Goal: Navigation & Orientation: Understand site structure

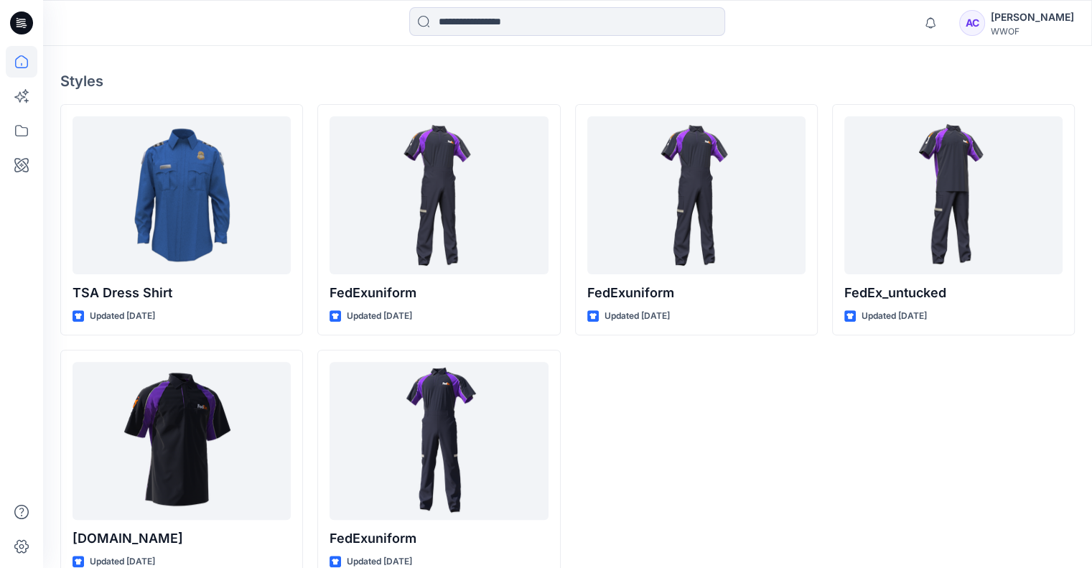
scroll to position [373, 0]
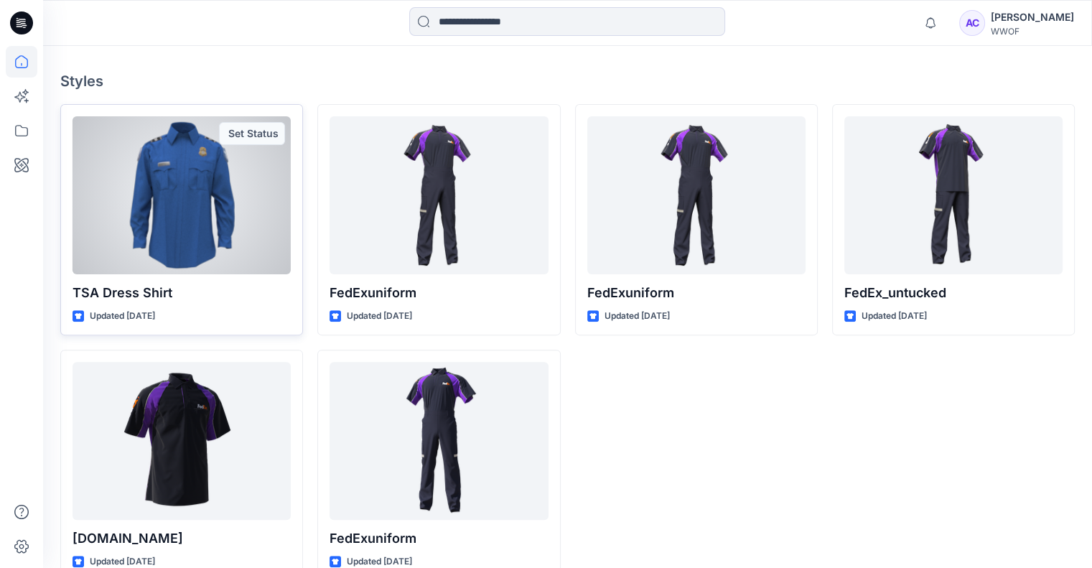
click at [199, 206] on div at bounding box center [182, 195] width 218 height 158
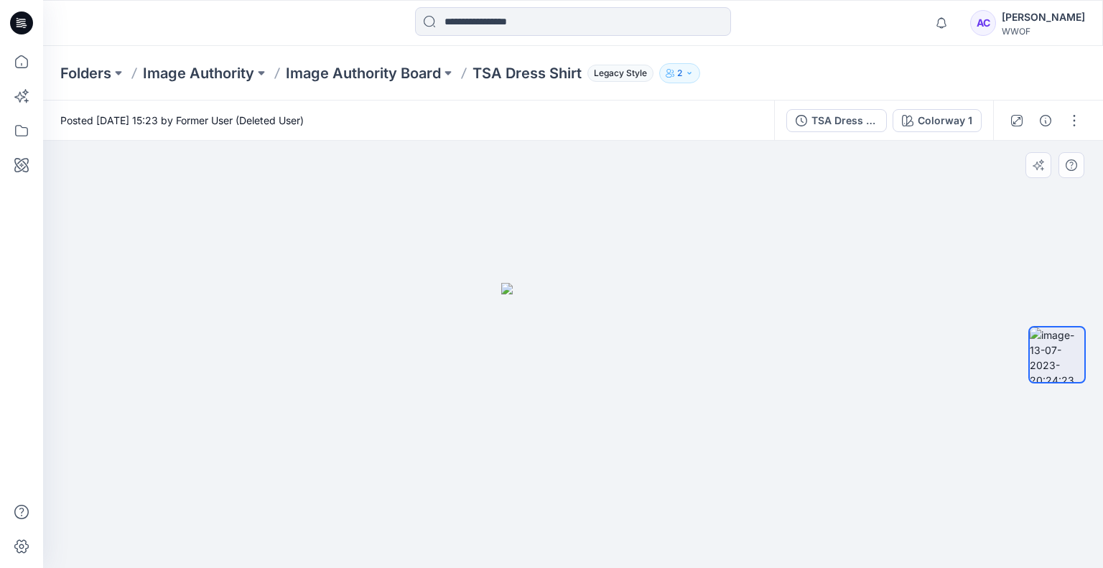
drag, startPoint x: 577, startPoint y: 339, endPoint x: 514, endPoint y: 347, distance: 63.0
click at [514, 347] on img at bounding box center [573, 426] width 144 height 286
drag, startPoint x: 641, startPoint y: 330, endPoint x: 697, endPoint y: 328, distance: 56.8
click at [697, 328] on div at bounding box center [573, 354] width 1060 height 427
drag, startPoint x: 566, startPoint y: 353, endPoint x: 622, endPoint y: 349, distance: 56.1
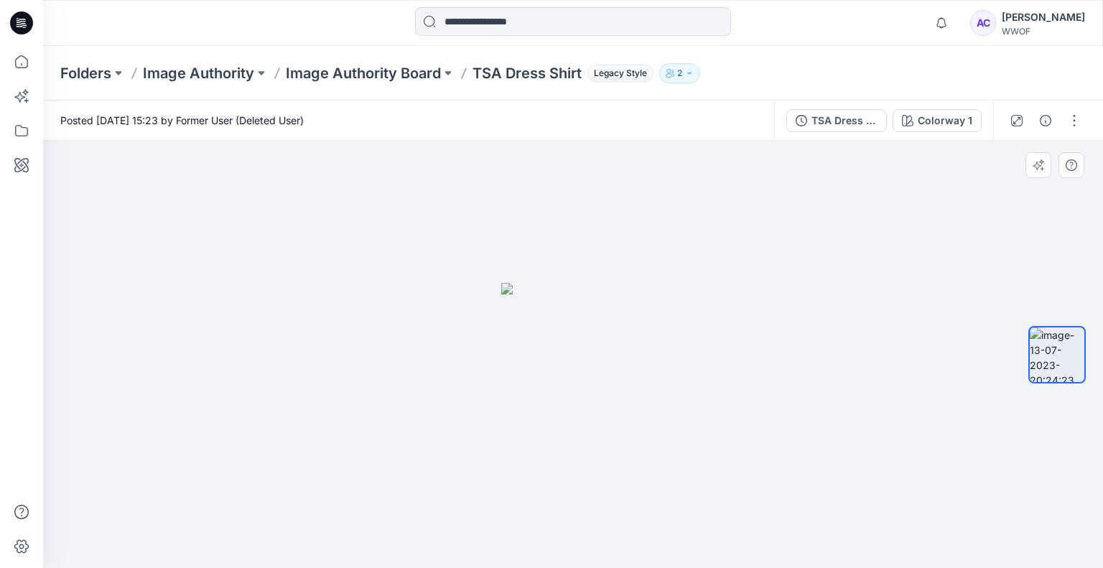
click at [622, 349] on img at bounding box center [573, 426] width 144 height 286
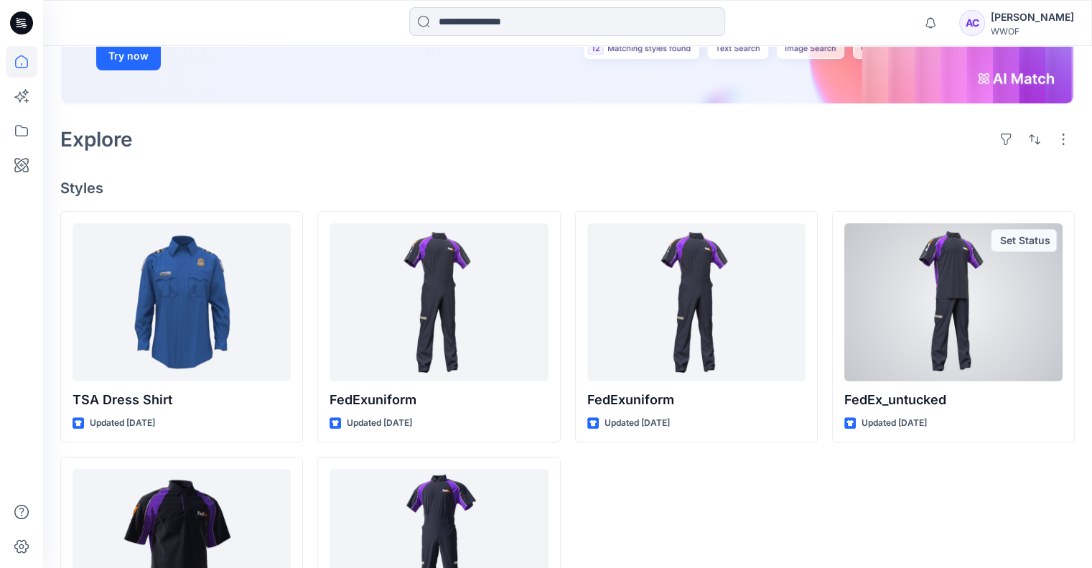
scroll to position [373, 0]
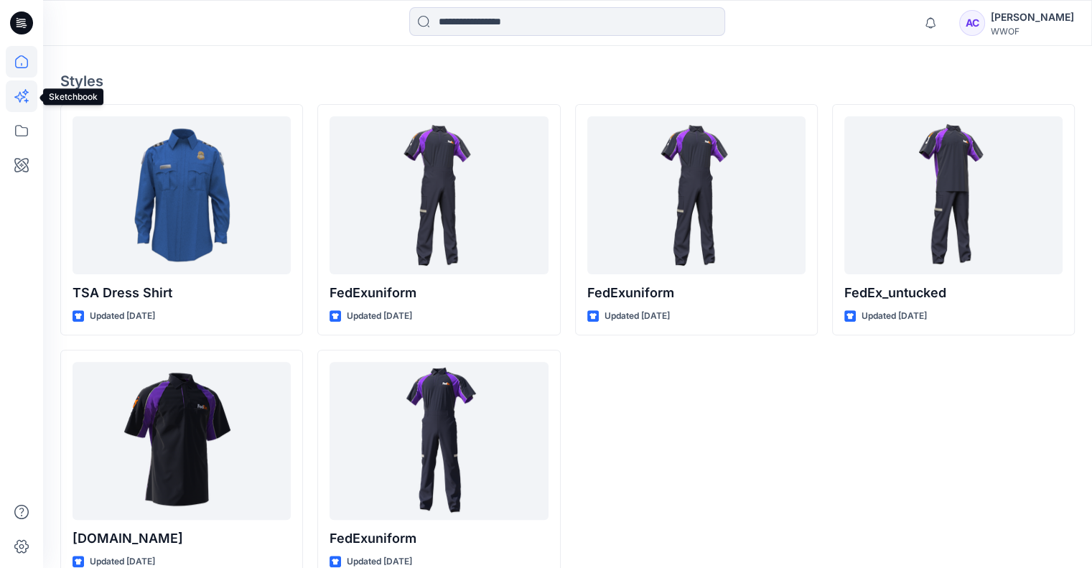
click at [19, 106] on icon at bounding box center [22, 96] width 32 height 32
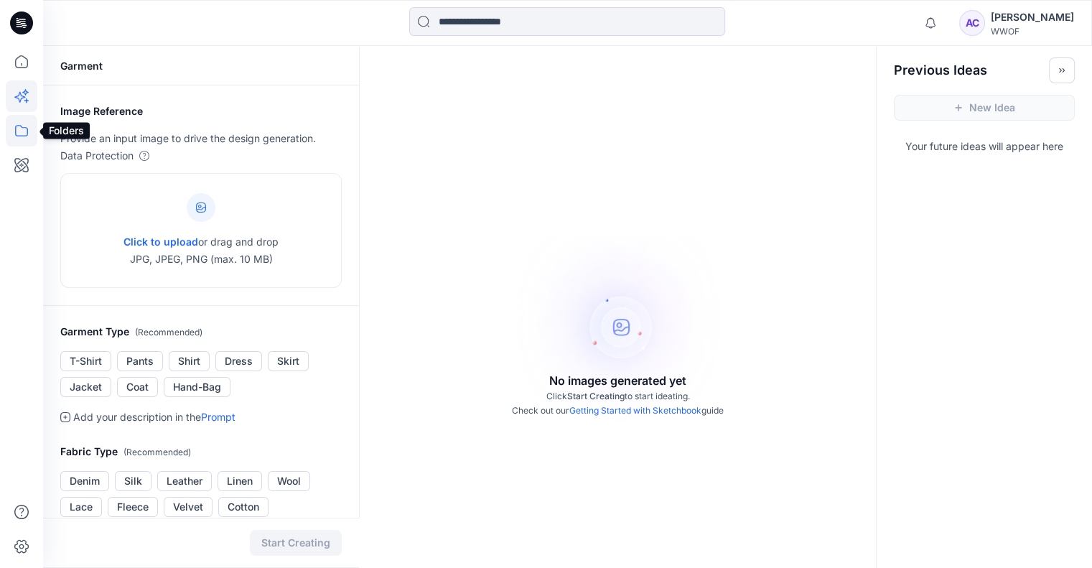
click at [23, 134] on icon at bounding box center [22, 131] width 32 height 32
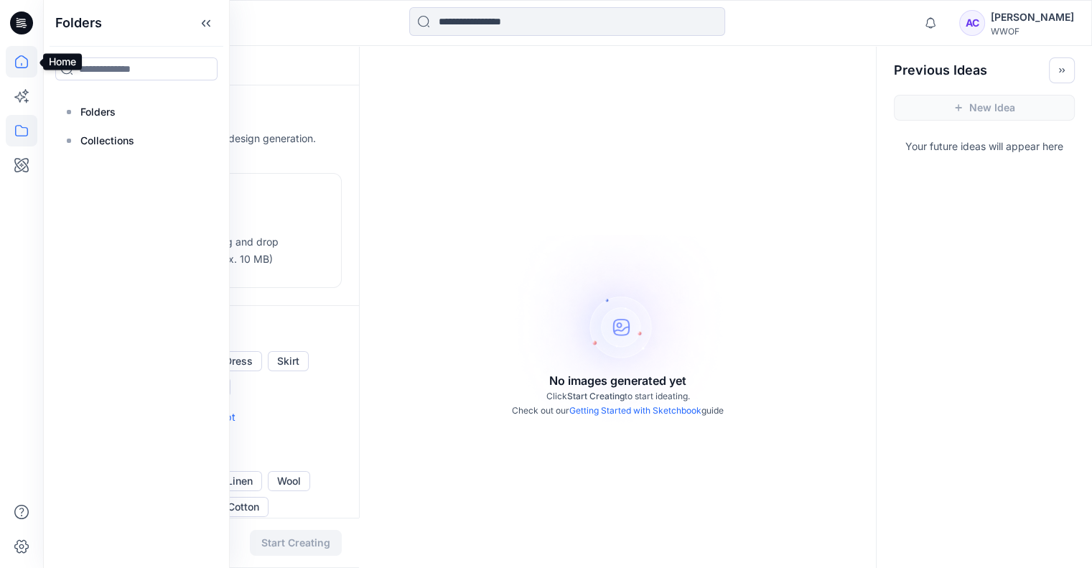
click at [29, 68] on icon at bounding box center [22, 62] width 32 height 32
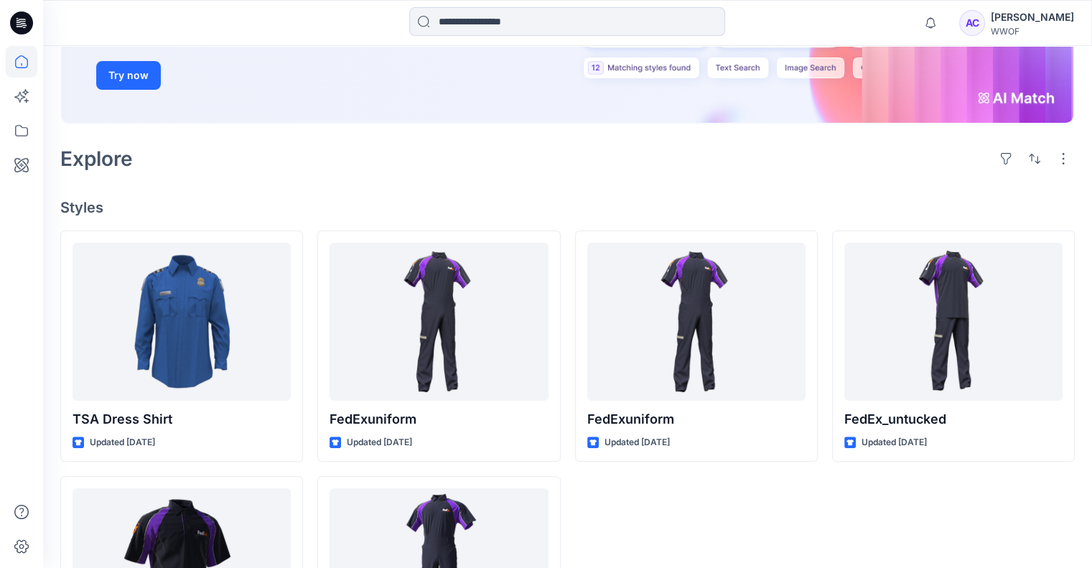
scroll to position [246, 0]
drag, startPoint x: 822, startPoint y: 121, endPoint x: 784, endPoint y: 193, distance: 80.9
click at [784, 193] on div "Welcome back, [PERSON_NAME] New New Find the Right Garment Instantly With AI Ma…" at bounding box center [567, 263] width 1049 height 926
click at [585, 106] on div "New Find the Right Garment Instantly With AI Match Use text or image search to …" at bounding box center [567, 4] width 1015 height 276
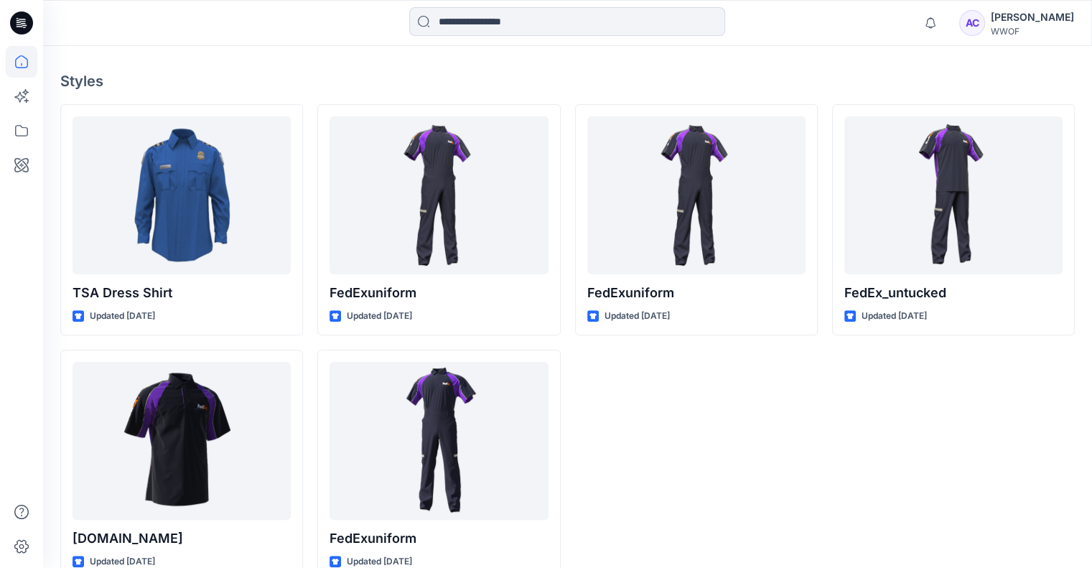
scroll to position [373, 0]
click at [29, 140] on icon at bounding box center [22, 131] width 32 height 32
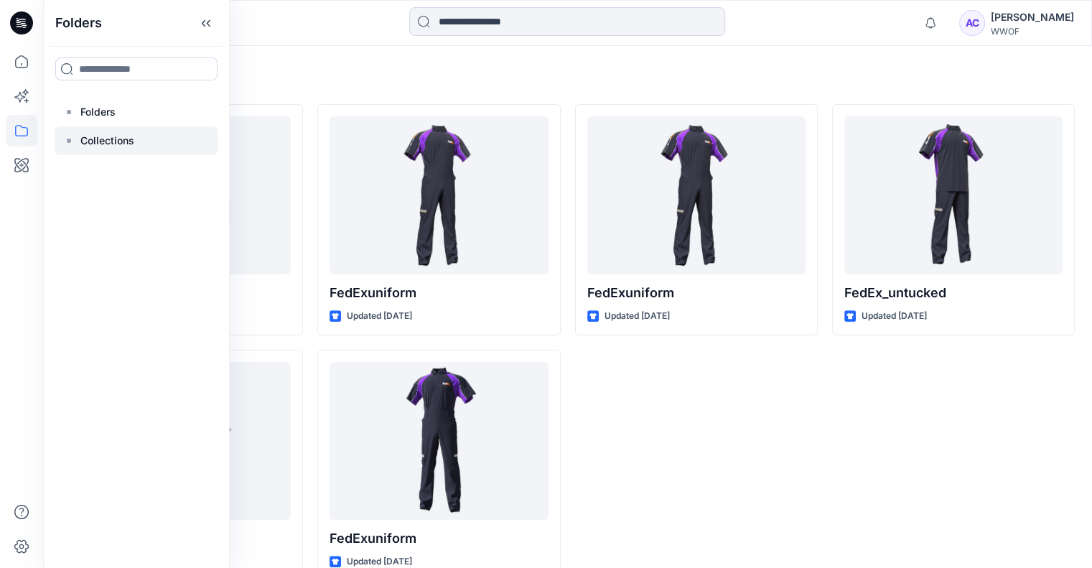
click at [99, 126] on div at bounding box center [137, 140] width 164 height 29
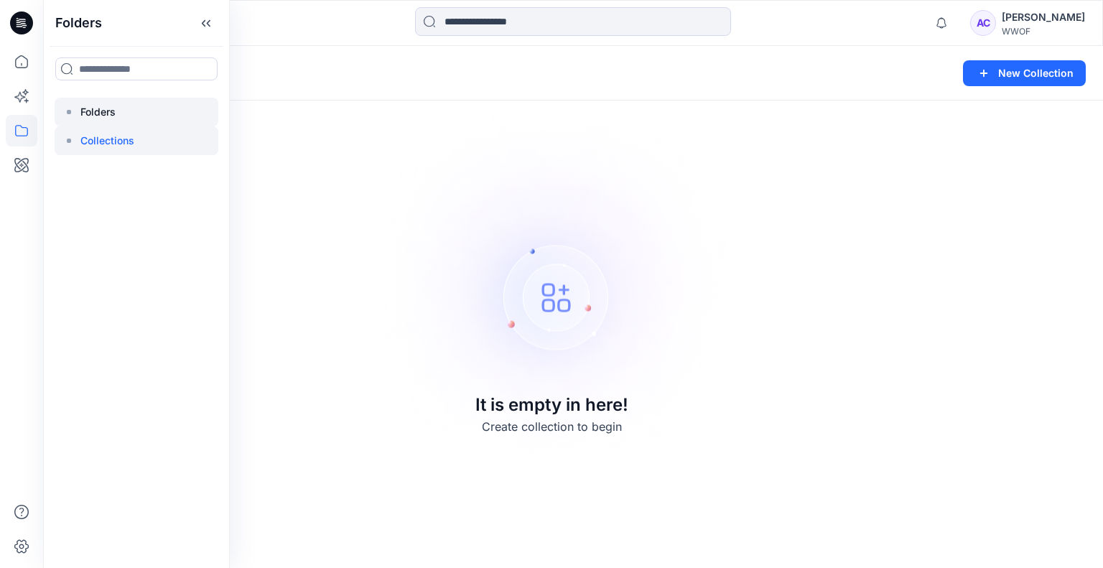
click at [120, 111] on div at bounding box center [137, 112] width 164 height 29
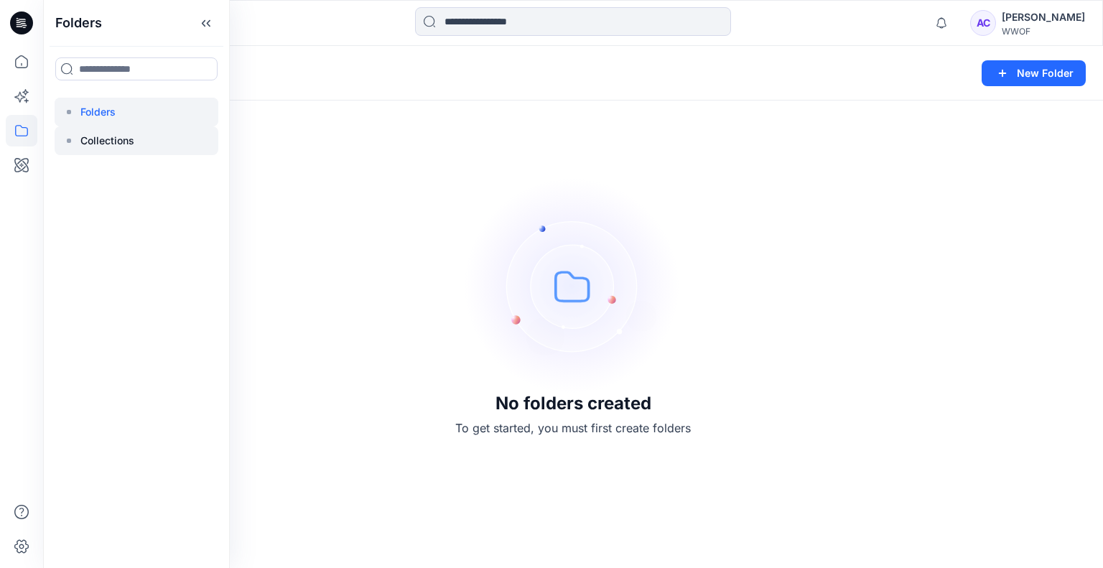
click at [116, 135] on p "Collections" at bounding box center [107, 140] width 54 height 17
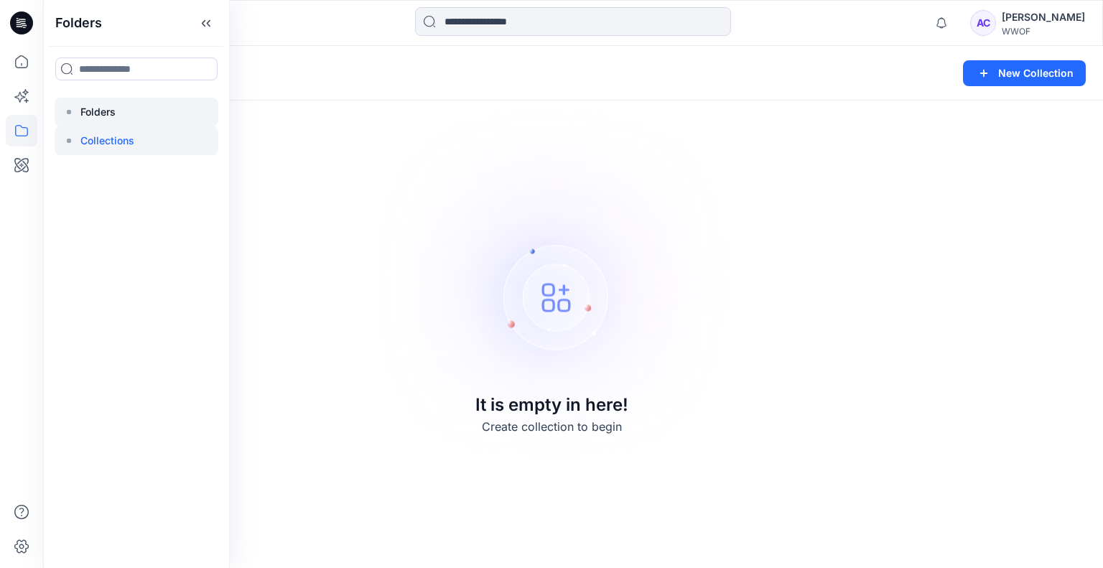
click at [112, 101] on div at bounding box center [137, 112] width 164 height 29
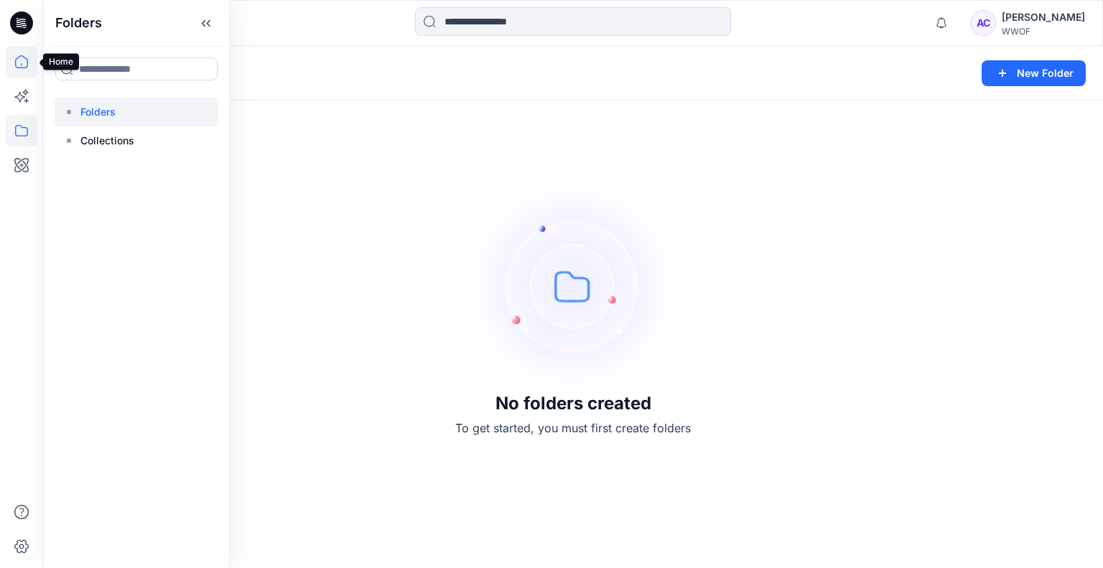
click at [23, 52] on icon at bounding box center [22, 62] width 32 height 32
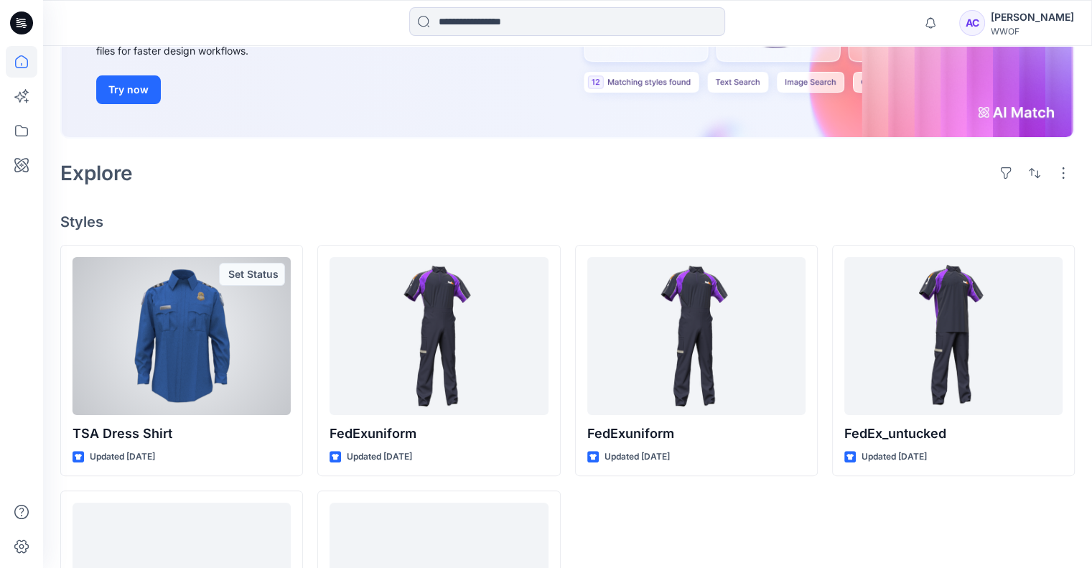
scroll to position [261, 0]
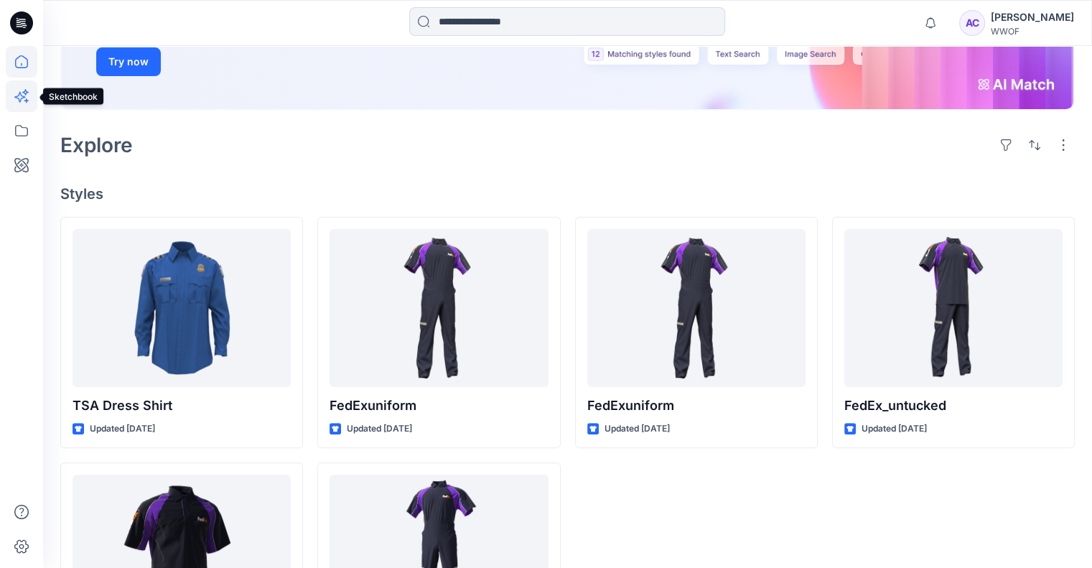
click at [26, 100] on icon at bounding box center [26, 100] width 4 height 4
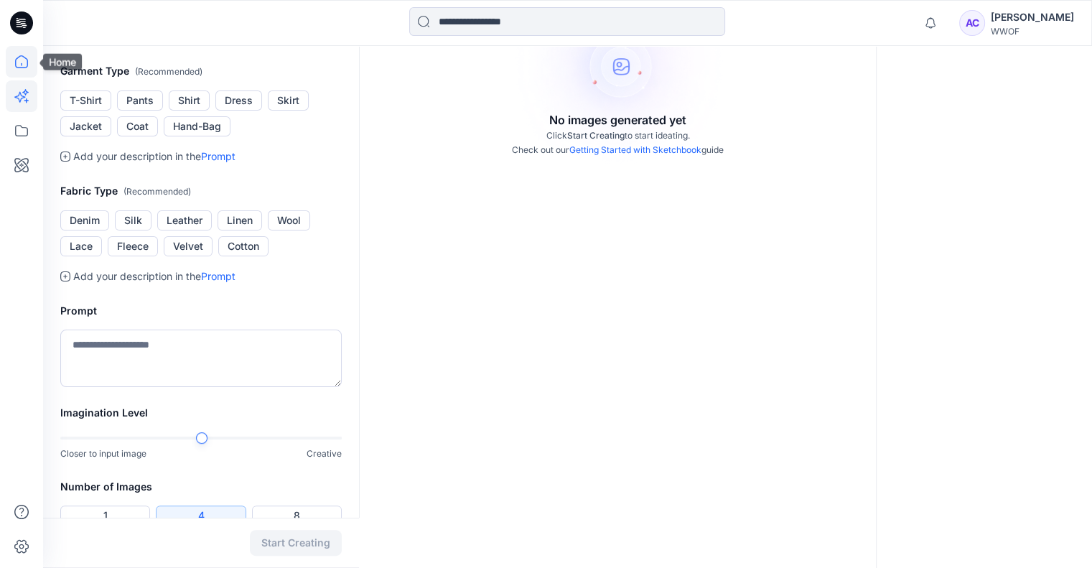
click at [16, 73] on icon at bounding box center [22, 62] width 32 height 32
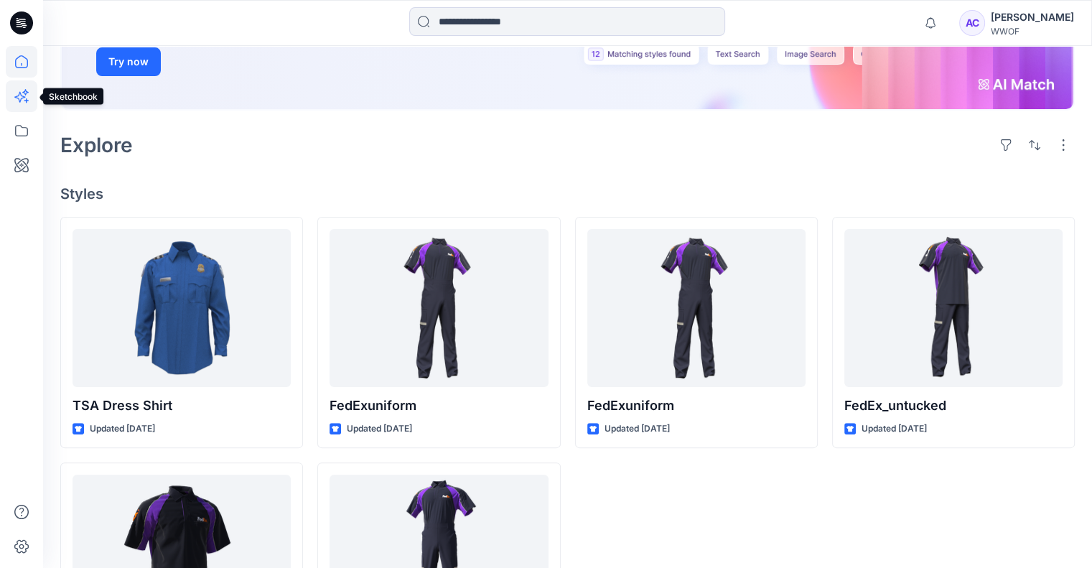
click at [23, 98] on icon at bounding box center [22, 96] width 32 height 32
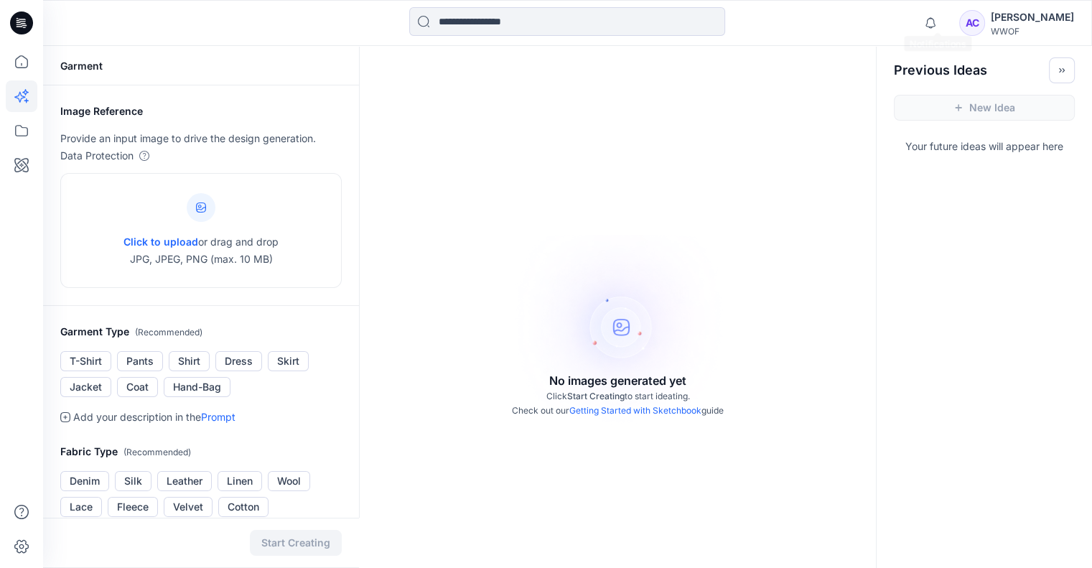
click at [982, 17] on div "AC" at bounding box center [972, 23] width 26 height 26
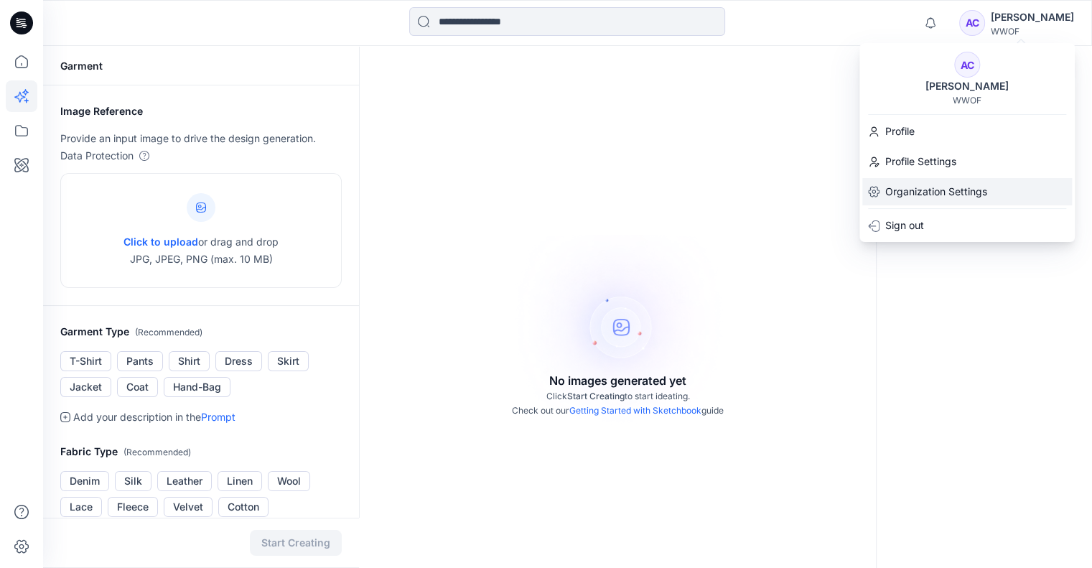
click at [898, 192] on p "Organization Settings" at bounding box center [936, 191] width 102 height 17
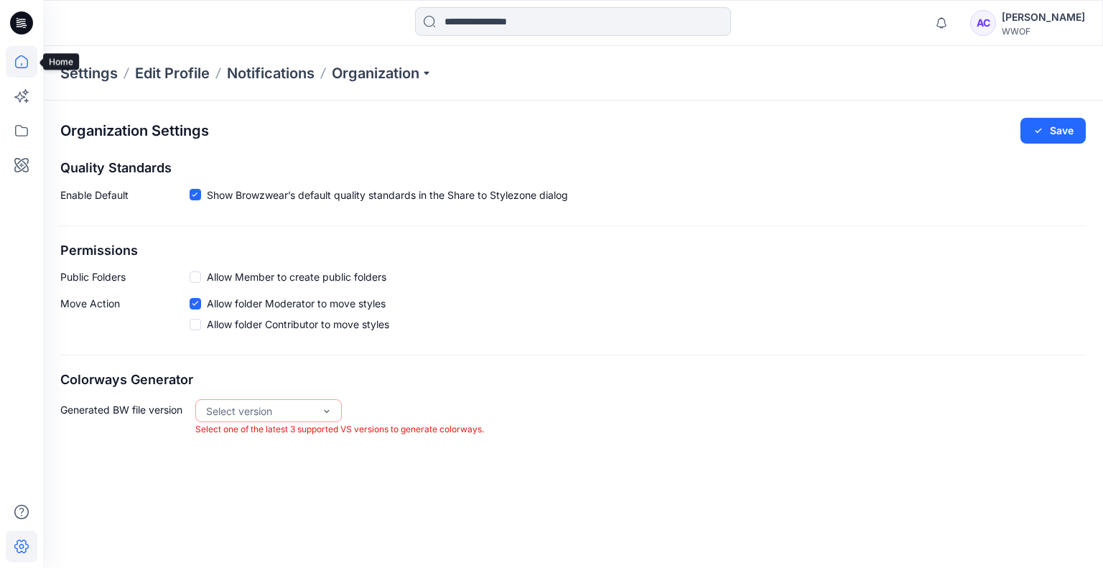
click at [29, 68] on icon at bounding box center [22, 62] width 32 height 32
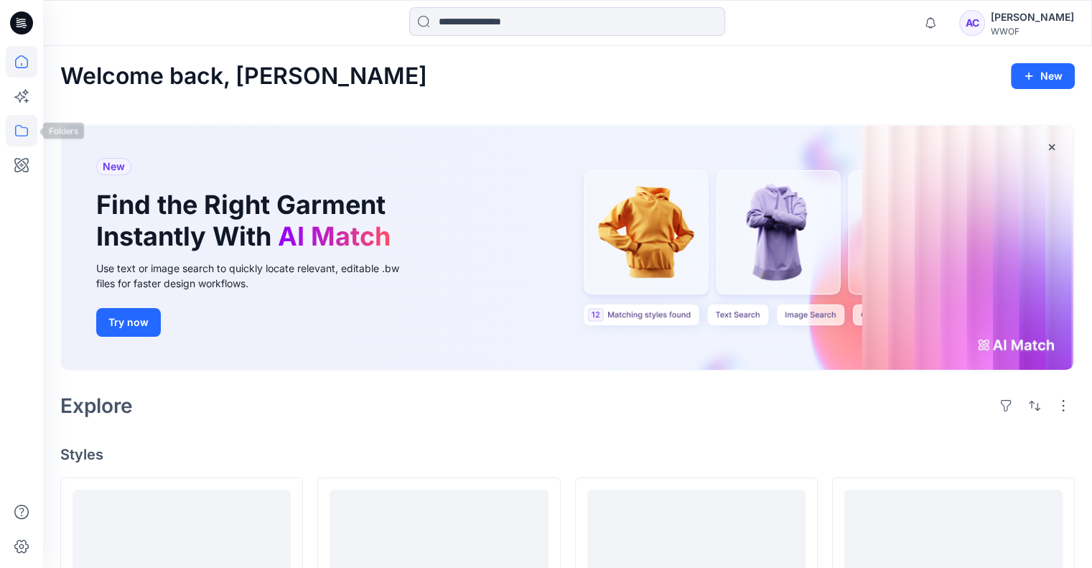
click at [20, 132] on icon at bounding box center [22, 131] width 32 height 32
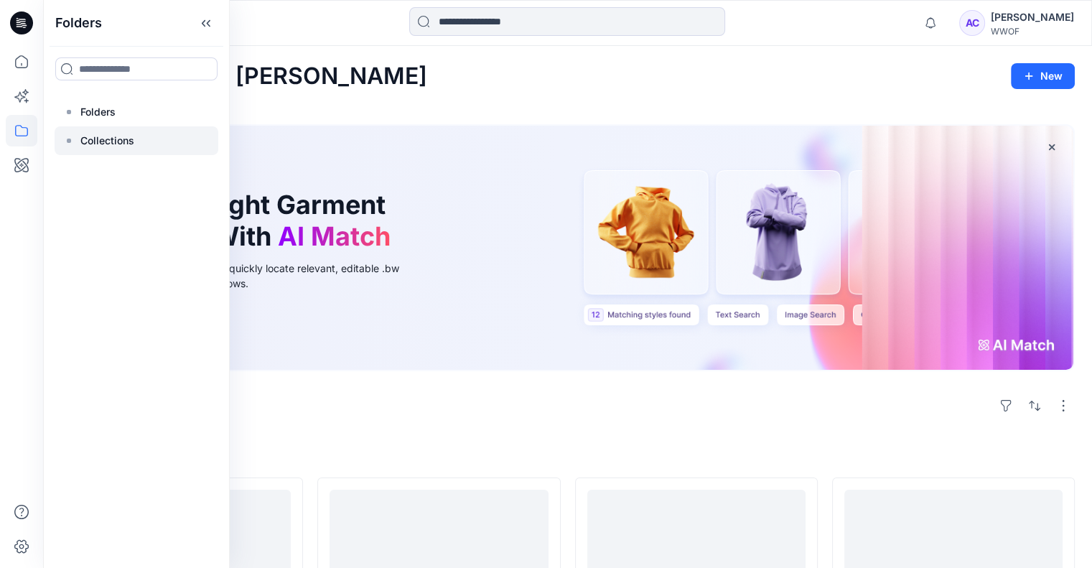
click at [129, 143] on p "Collections" at bounding box center [107, 140] width 54 height 17
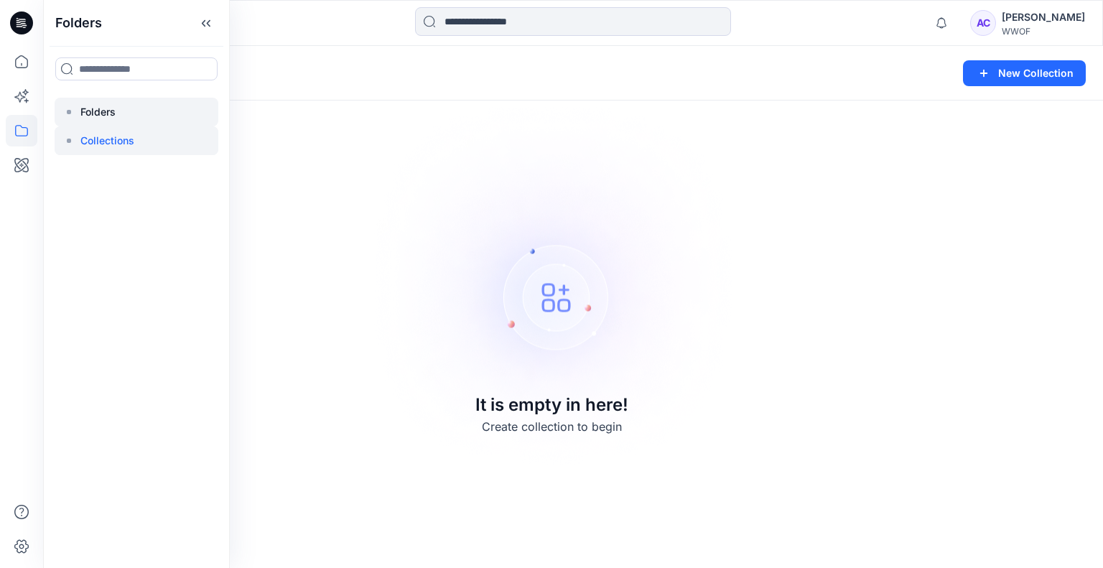
click at [106, 112] on p "Folders" at bounding box center [97, 111] width 35 height 17
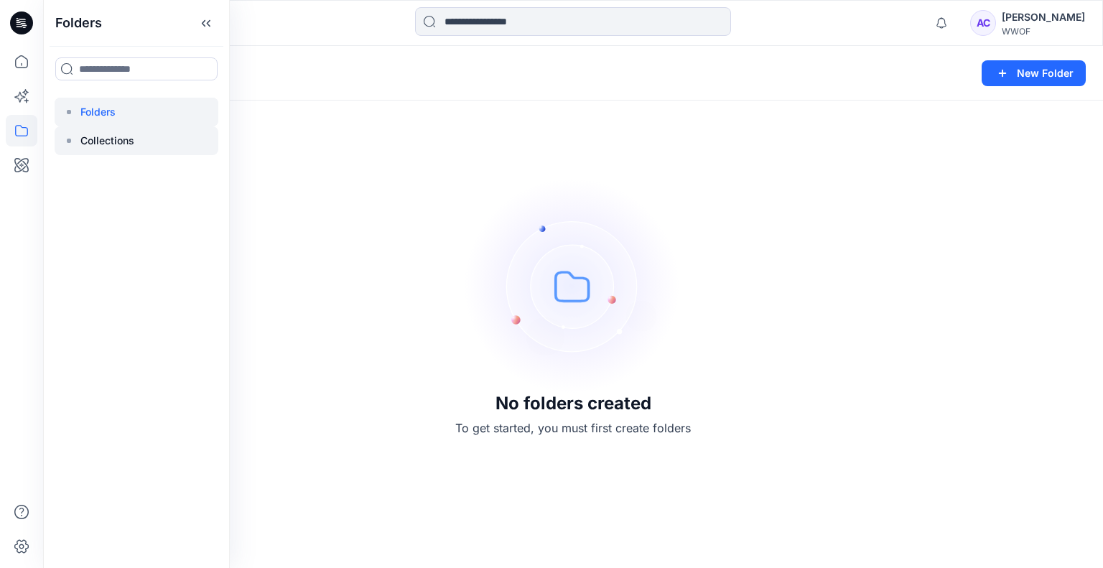
click at [98, 154] on div at bounding box center [137, 140] width 164 height 29
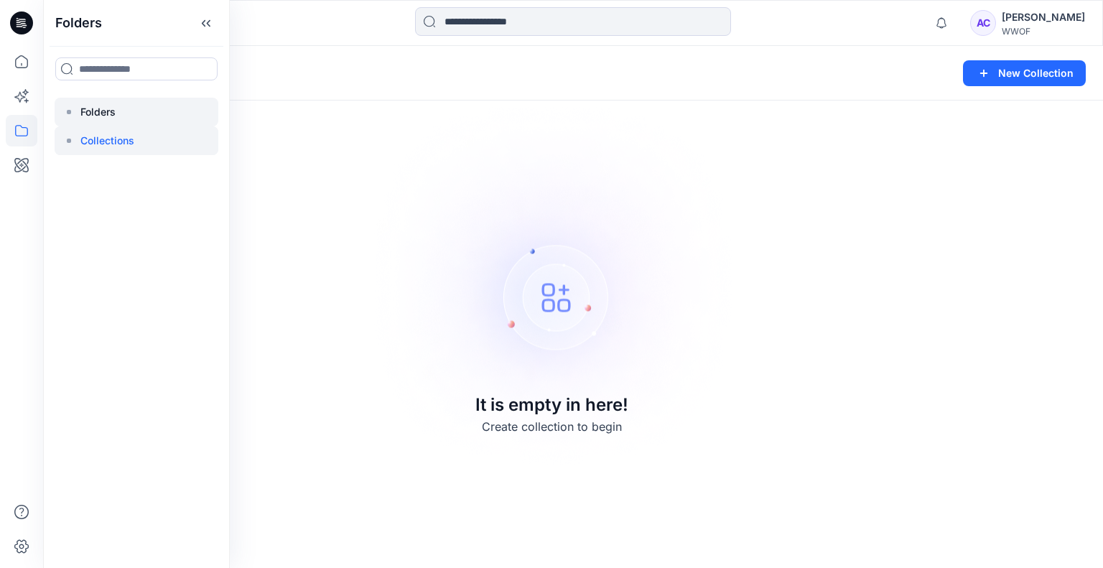
click at [106, 121] on div at bounding box center [137, 112] width 164 height 29
